Goal: Task Accomplishment & Management: Manage account settings

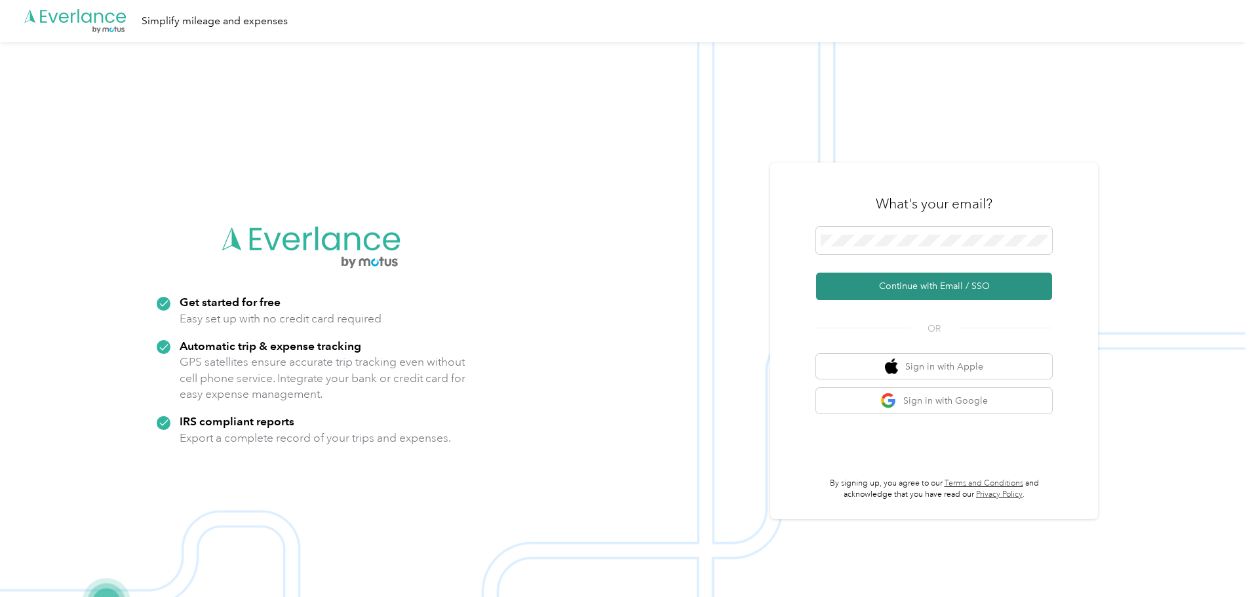
click at [936, 294] on button "Continue with Email / SSO" at bounding box center [934, 287] width 236 height 28
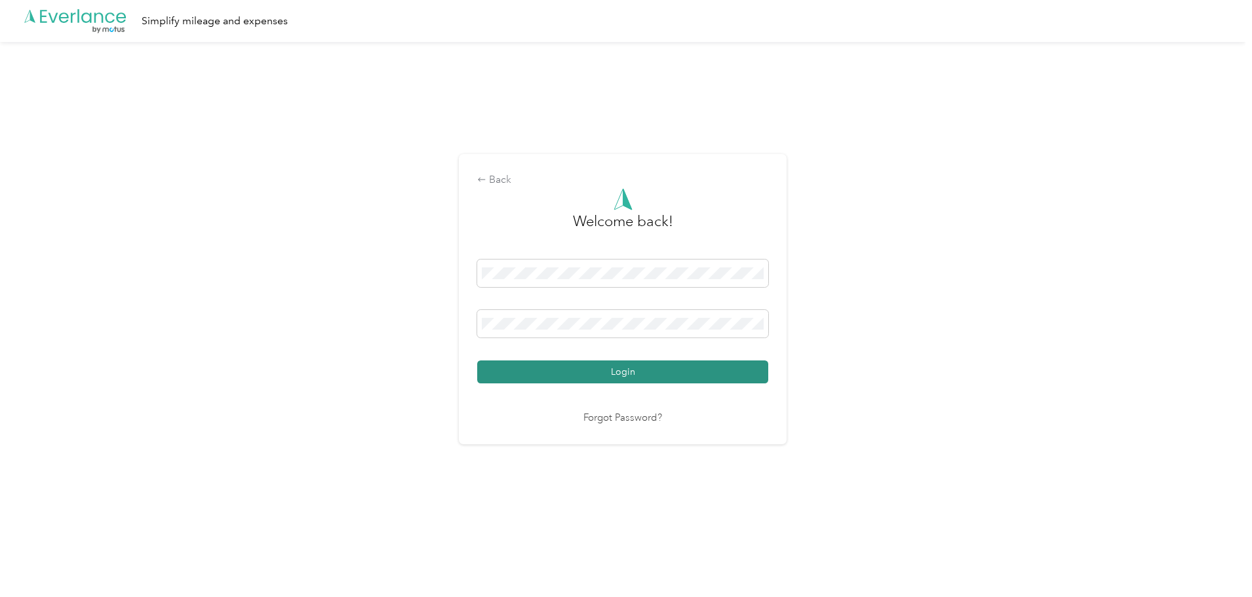
click at [603, 372] on button "Login" at bounding box center [622, 372] width 291 height 23
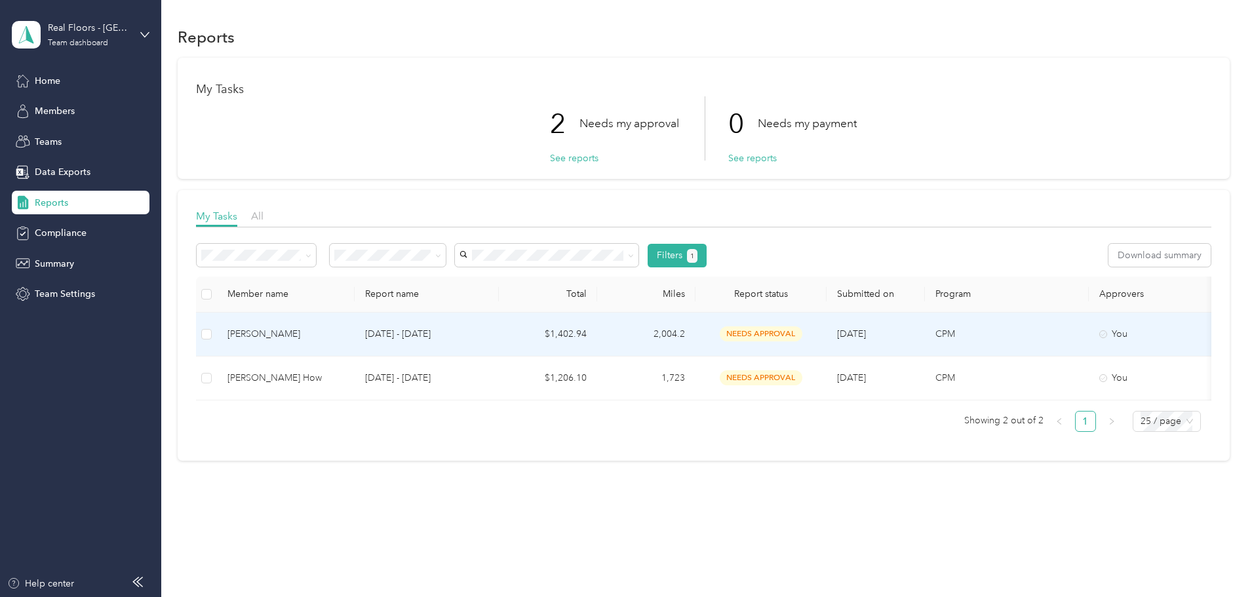
click at [499, 347] on td "[DATE] - [DATE]" at bounding box center [427, 335] width 144 height 44
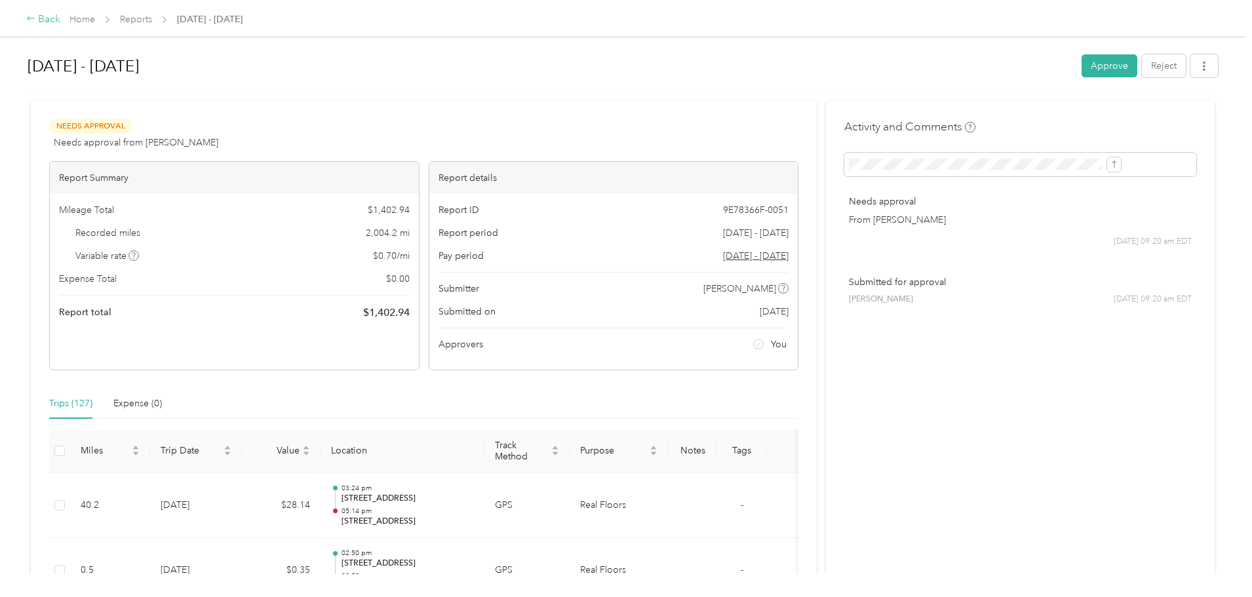
click at [35, 16] on icon at bounding box center [30, 18] width 9 height 9
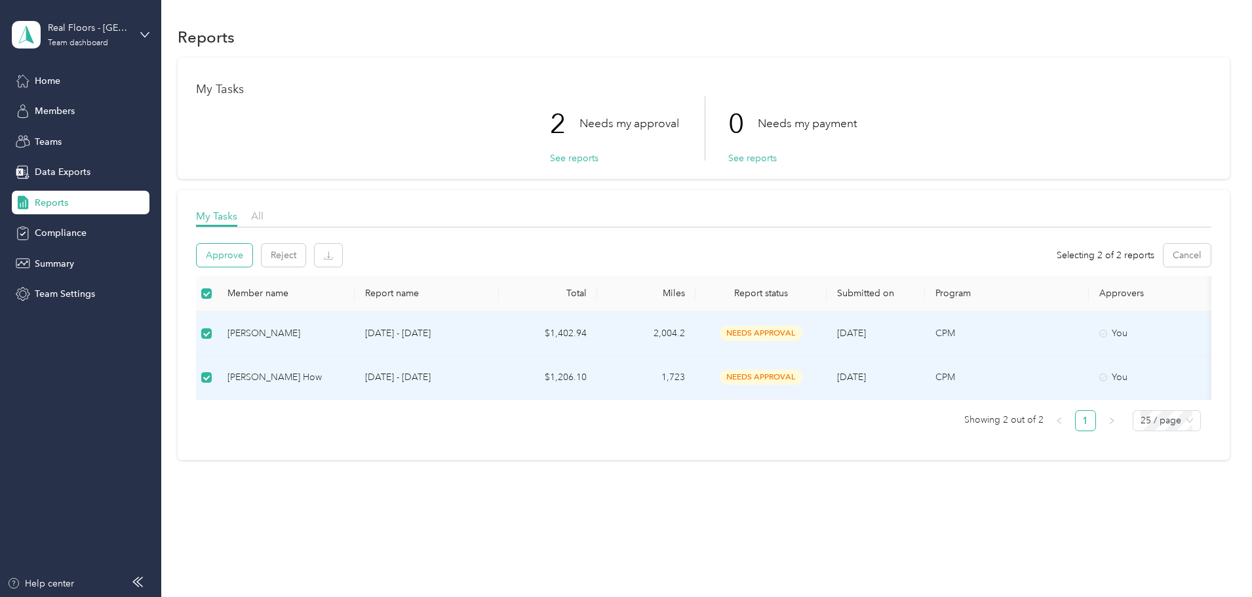
click at [252, 256] on button "Approve" at bounding box center [225, 255] width 56 height 23
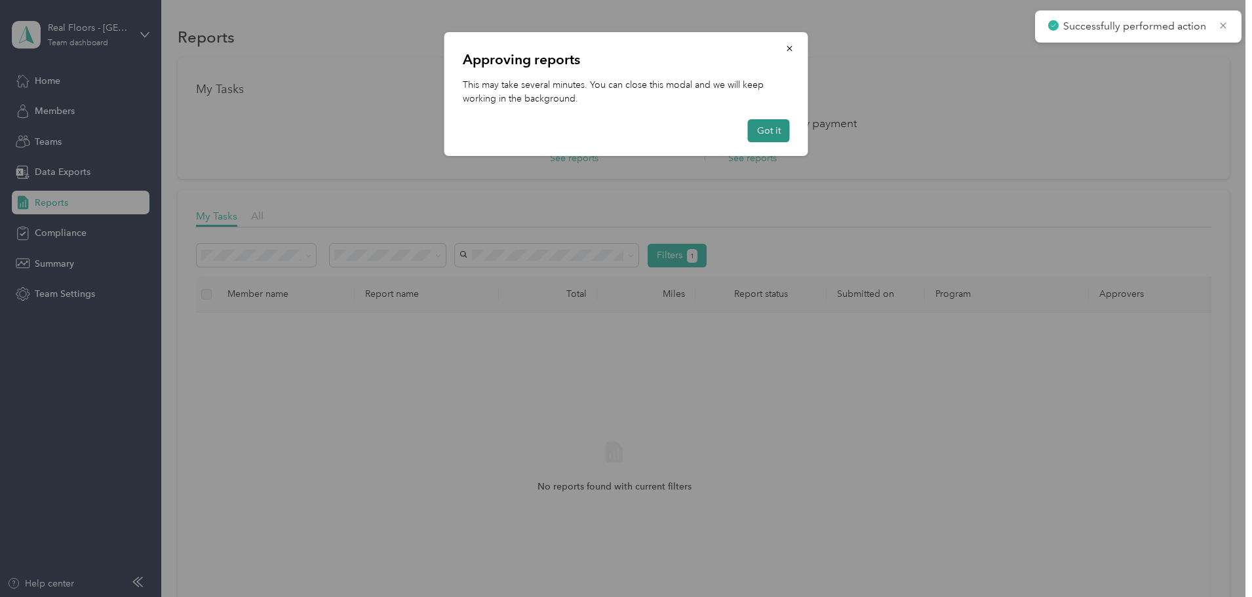
click at [772, 129] on button "Got it" at bounding box center [769, 130] width 42 height 23
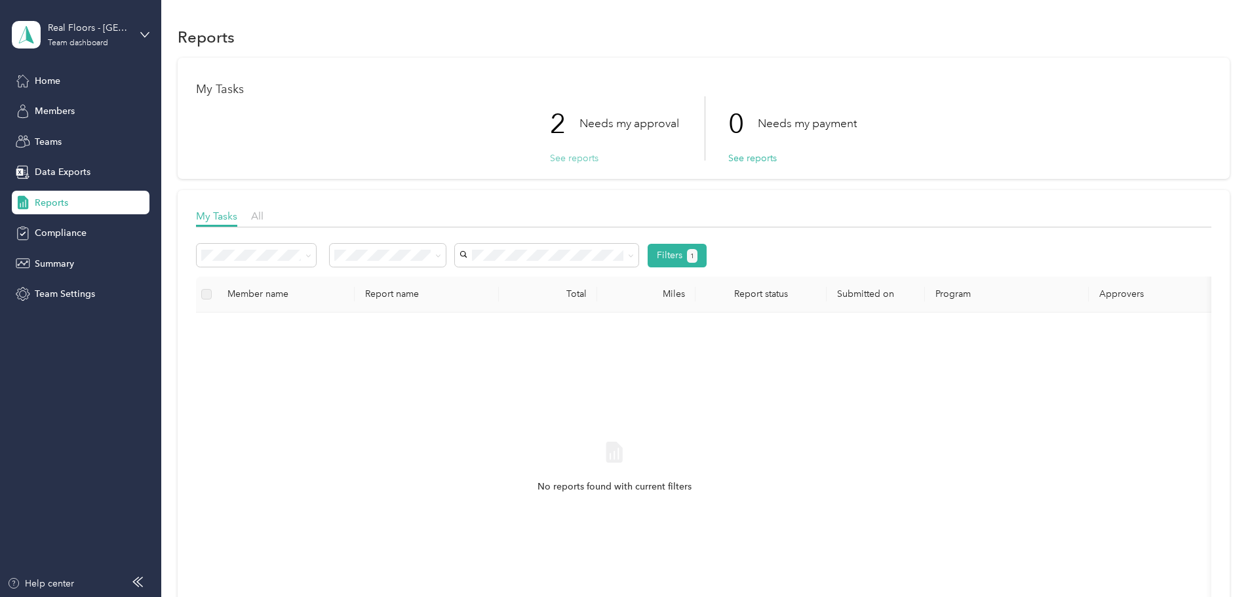
click at [583, 161] on button "See reports" at bounding box center [574, 158] width 49 height 14
click at [577, 161] on button "See reports" at bounding box center [574, 158] width 49 height 14
click at [440, 274] on div "All" at bounding box center [475, 280] width 98 height 14
